Goal: Check status: Check status

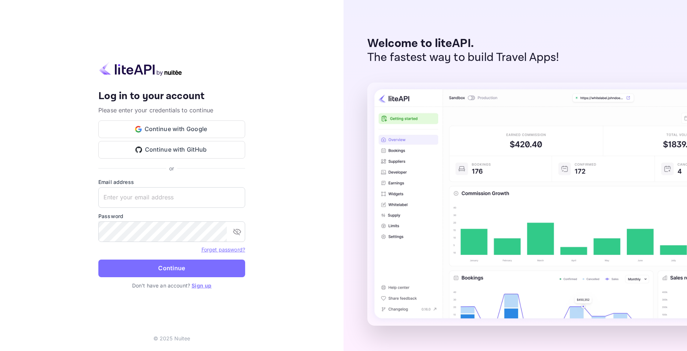
type input "[EMAIL_ADDRESS][DOMAIN_NAME]"
click at [145, 257] on form "Email address [EMAIL_ADDRESS][DOMAIN_NAME] ​ Password ​ Forget password? Contin…" at bounding box center [171, 230] width 147 height 104
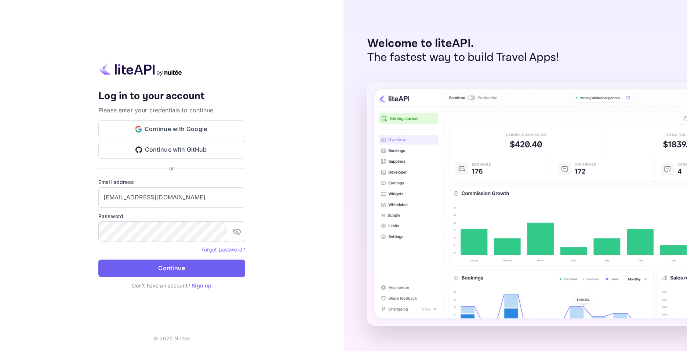
click at [153, 273] on button "Continue" at bounding box center [171, 269] width 147 height 18
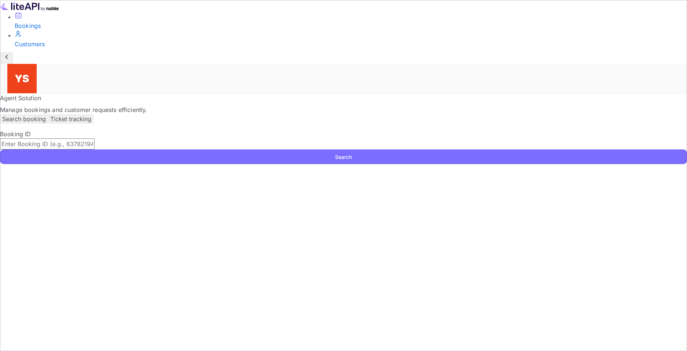
click at [95, 138] on input "text" at bounding box center [47, 143] width 95 height 11
paste input "9623979"
type input "9623979"
click at [503, 149] on button "Search" at bounding box center [343, 156] width 687 height 15
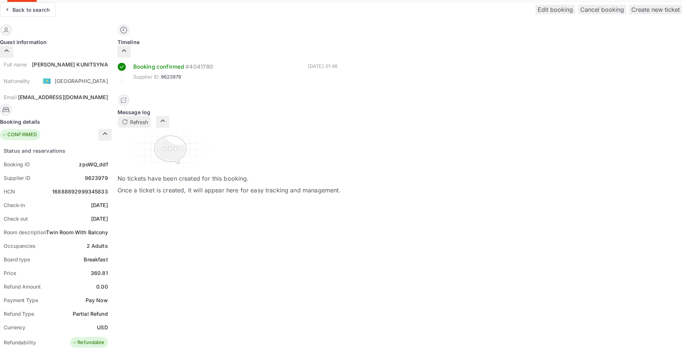
scroll to position [147, 0]
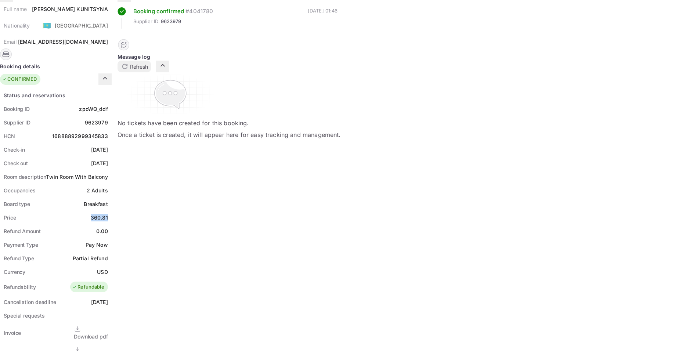
drag, startPoint x: 359, startPoint y: 143, endPoint x: 379, endPoint y: 145, distance: 20.7
click at [112, 211] on div "Price 360.81" at bounding box center [56, 218] width 112 height 14
copy div "360.81"
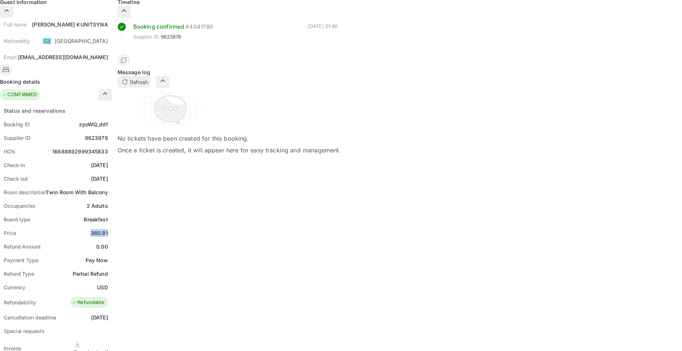
scroll to position [110, 0]
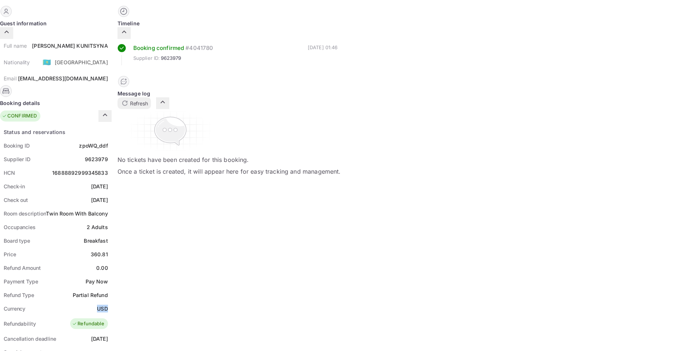
drag, startPoint x: 365, startPoint y: 233, endPoint x: 380, endPoint y: 235, distance: 14.8
click at [112, 302] on div "Currency USD" at bounding box center [56, 309] width 112 height 14
copy div "USD"
click at [112, 139] on div "Booking ID zpoWQ_ddf" at bounding box center [56, 146] width 112 height 14
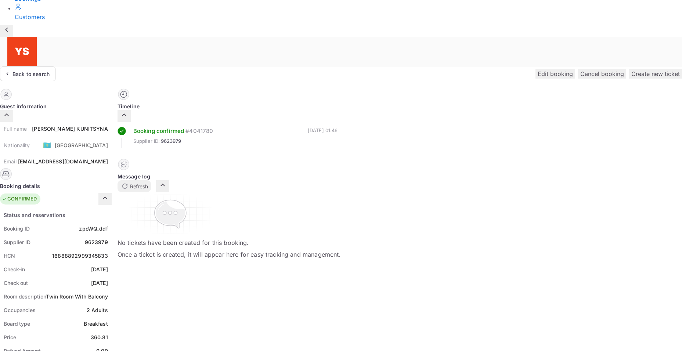
scroll to position [0, 0]
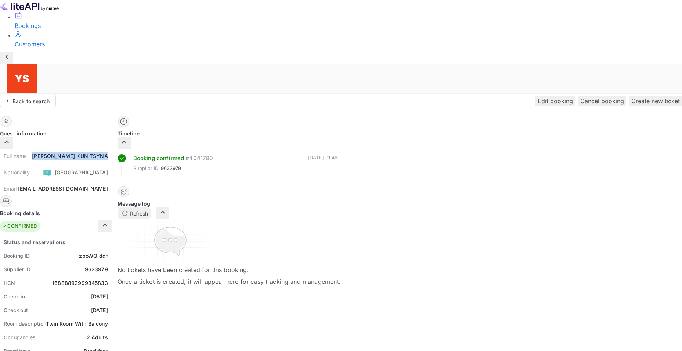
drag, startPoint x: 347, startPoint y: 84, endPoint x: 378, endPoint y: 85, distance: 30.9
click at [112, 149] on div "Full name [PERSON_NAME]" at bounding box center [56, 156] width 112 height 14
copy div "[PERSON_NAME]"
click at [56, 94] on div "Back to search" at bounding box center [28, 101] width 56 height 15
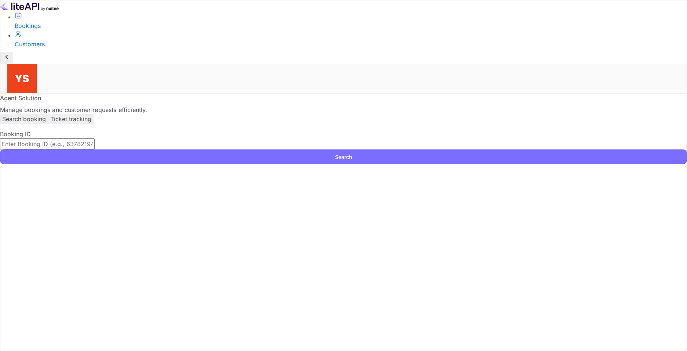
click at [95, 138] on input "text" at bounding box center [47, 143] width 95 height 11
paste input "9602956"
type input "9602956"
click at [514, 149] on button "Search" at bounding box center [343, 156] width 687 height 15
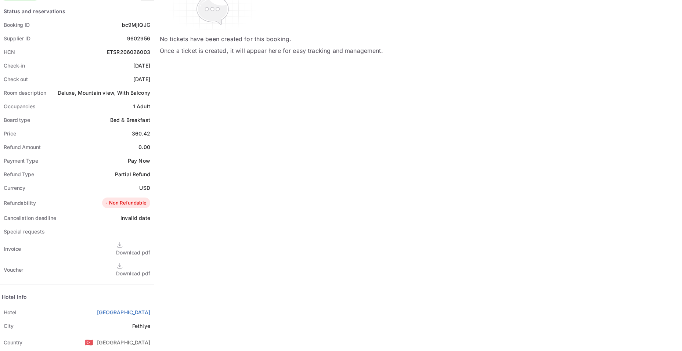
scroll to position [240, 0]
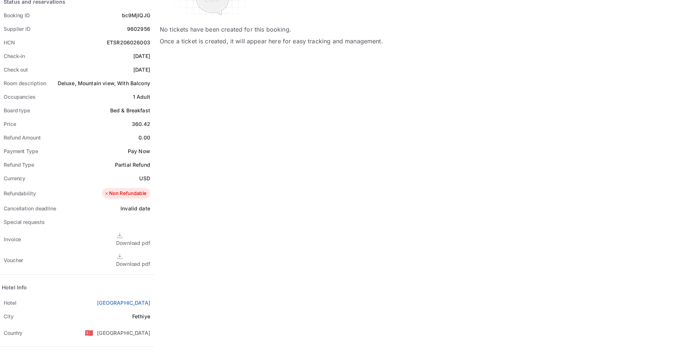
click at [150, 260] on div "Download pdf" at bounding box center [133, 264] width 34 height 8
